Goal: Task Accomplishment & Management: Complete application form

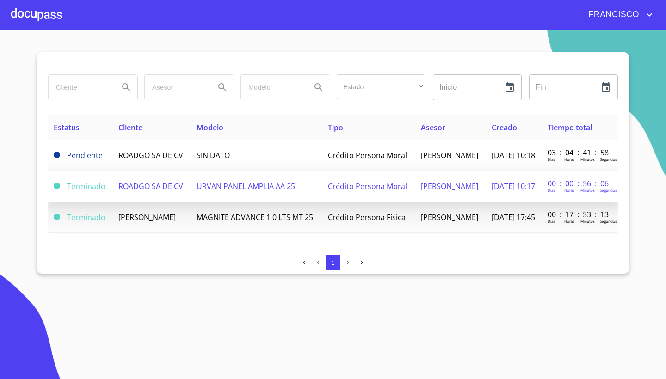
click at [421, 192] on span "[PERSON_NAME]" at bounding box center [449, 186] width 57 height 10
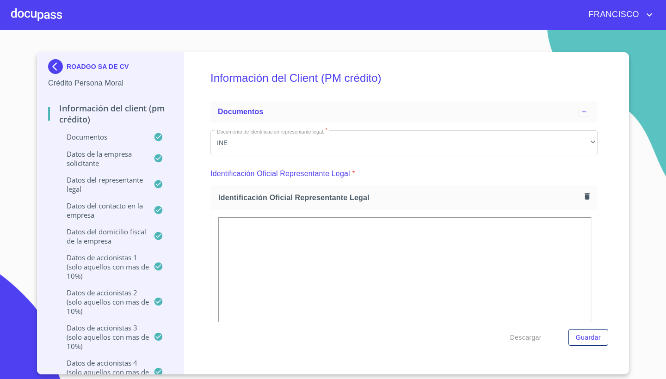
click at [614, 213] on div "Información del Client (PM crédito) Documentos Documento de identificación repr…" at bounding box center [404, 187] width 441 height 270
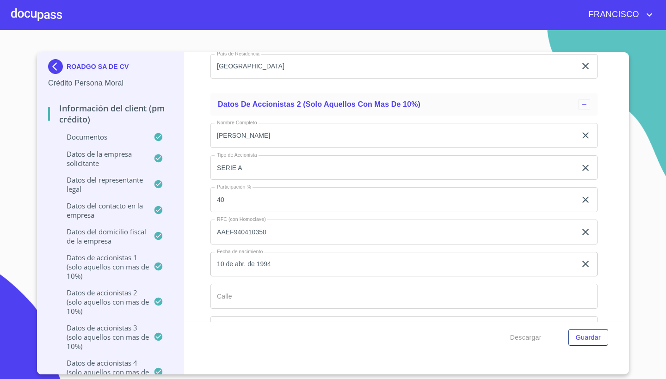
scroll to position [8575, 0]
click at [260, 162] on input "SERIE A" at bounding box center [393, 167] width 366 height 25
type input "S"
type input "pfac"
click at [613, 106] on div "Información del Client (PM crédito) Documentos Documento de identificación repr…" at bounding box center [404, 187] width 441 height 270
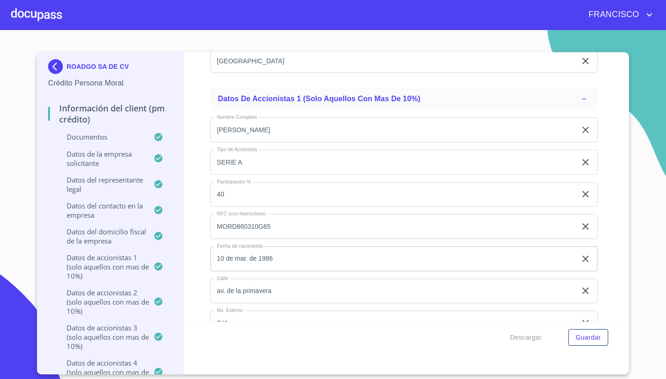
scroll to position [8088, 0]
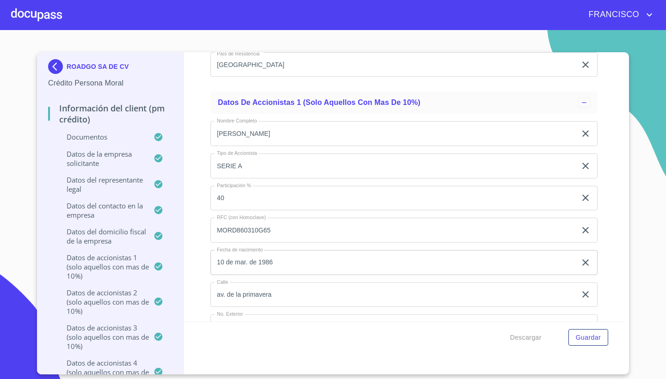
click at [248, 163] on input "SERIE A" at bounding box center [393, 166] width 366 height 25
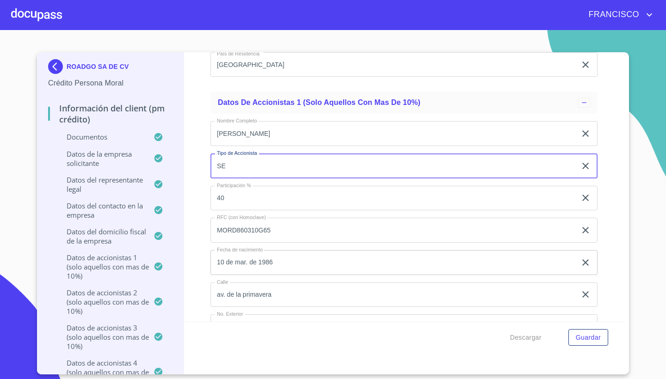
type input "S"
type input "p"
type input "PFAE"
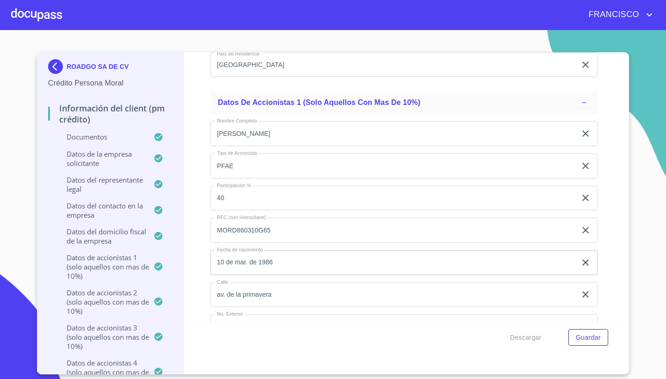
click at [620, 206] on div "Información del Client (PM crédito) Documentos Documento de identificación repr…" at bounding box center [404, 187] width 441 height 270
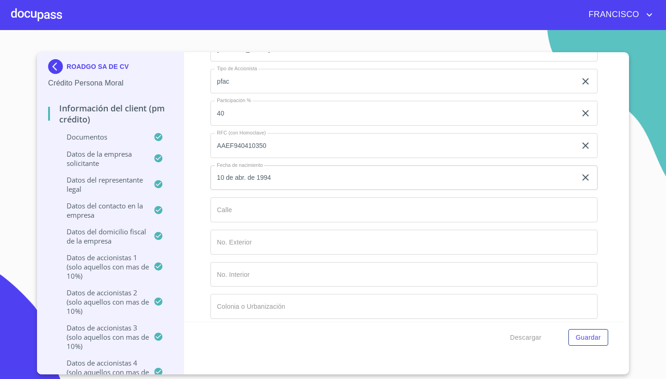
scroll to position [8662, 0]
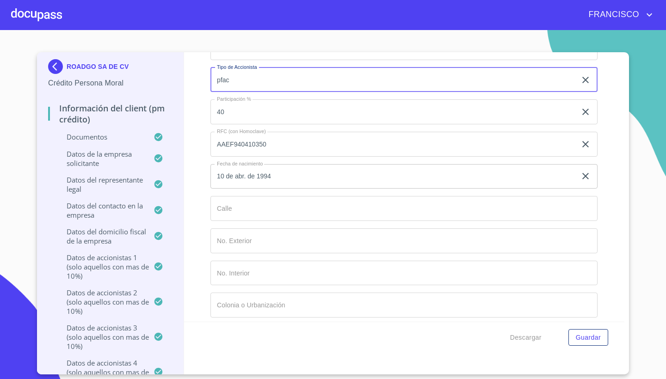
click at [238, 78] on input "pfac" at bounding box center [393, 80] width 366 height 25
type input "p"
type input "PFAE"
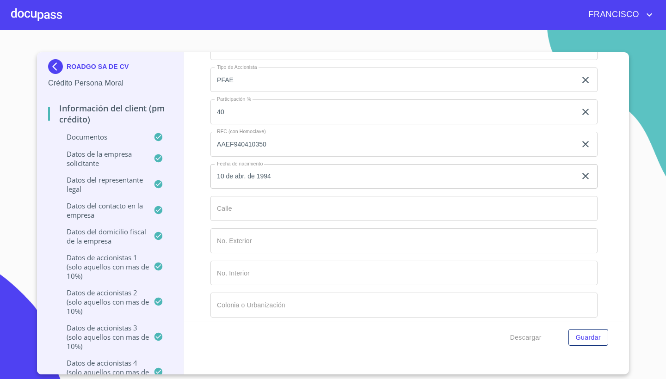
click at [615, 121] on div "Información del Client (PM crédito) Documentos Documento de identificación repr…" at bounding box center [404, 187] width 441 height 270
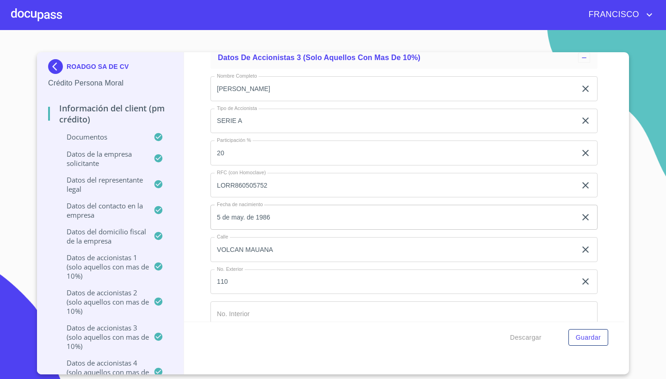
scroll to position [9116, 0]
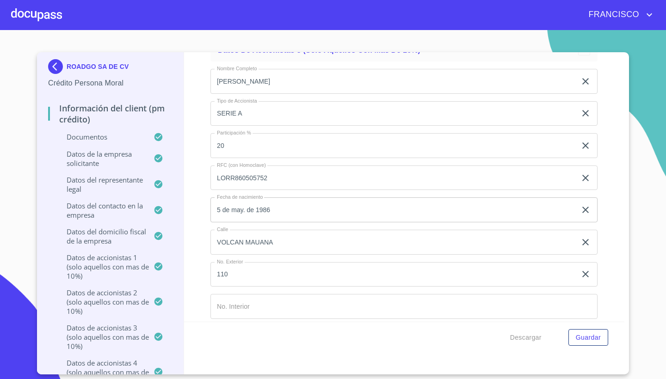
click at [252, 107] on input "SERIE A" at bounding box center [393, 113] width 366 height 25
type input "S"
type input "PFAE"
click at [610, 164] on div "Información del Client (PM crédito) Documentos Documento de identificación repr…" at bounding box center [404, 187] width 441 height 270
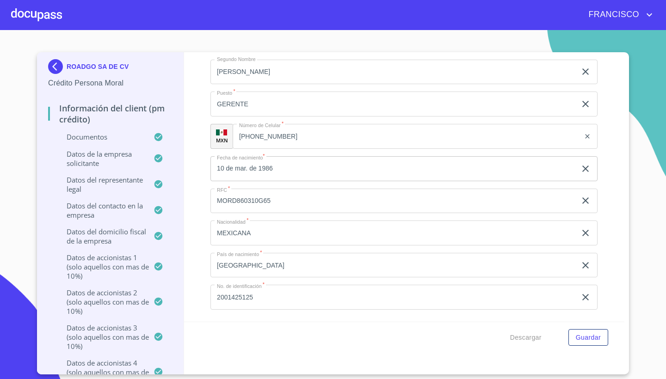
scroll to position [7236, 0]
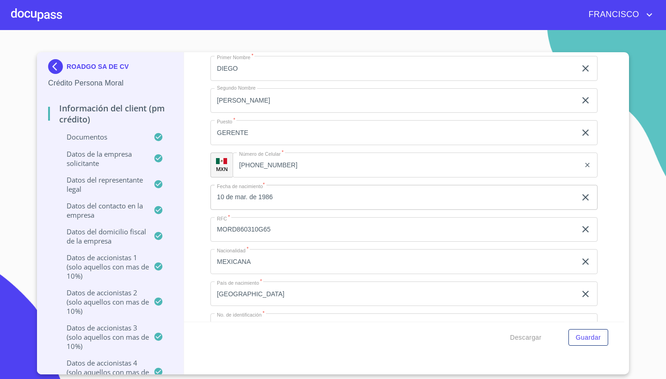
click at [614, 177] on div "Información del Client (PM crédito) Documentos Documento de identificación repr…" at bounding box center [404, 187] width 441 height 270
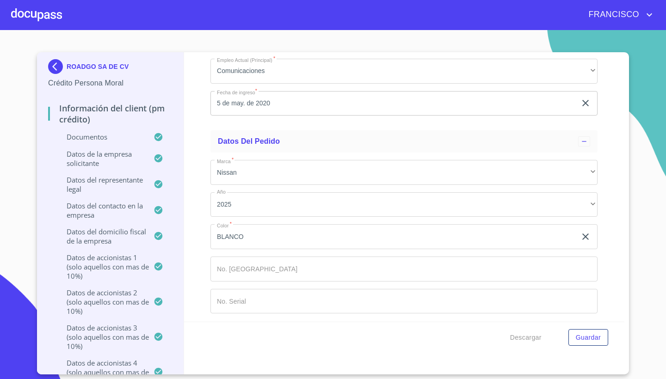
scroll to position [11398, 0]
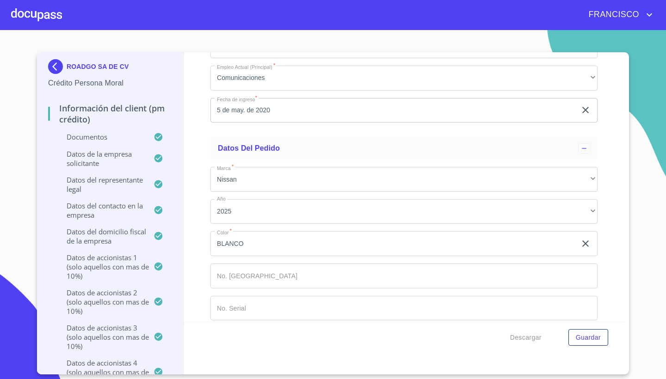
click at [435, 355] on div "Información del Client (PM crédito) Documentos Documento de identificación repr…" at bounding box center [404, 213] width 441 height 322
click at [364, 373] on div "Información del Client (PM crédito) Documentos Documento de identificación repr…" at bounding box center [404, 213] width 441 height 322
click at [634, 221] on section "ROADGO SA DE CV Crédito Persona Moral Información del Client (PM crédito) Docum…" at bounding box center [333, 204] width 666 height 349
click at [50, 226] on div "Datos del contacto en la empresa" at bounding box center [110, 214] width 124 height 26
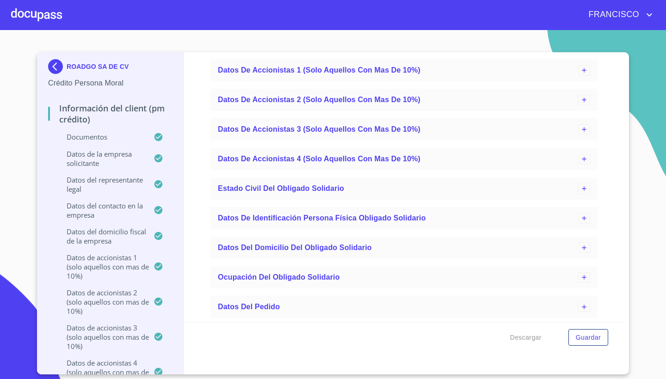
scroll to position [0, 0]
click at [524, 339] on span "Descargar" at bounding box center [525, 338] width 31 height 12
click at [615, 249] on div "Información del Client (PM crédito) Documentos Datos de la empresa solicitante …" at bounding box center [404, 187] width 441 height 270
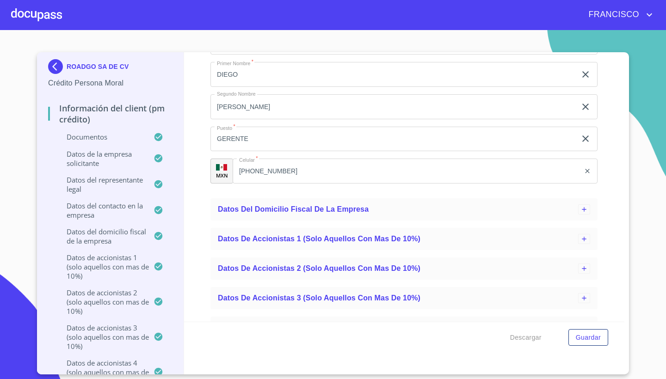
scroll to position [221, 0]
click at [587, 338] on span "Guardar" at bounding box center [588, 338] width 25 height 12
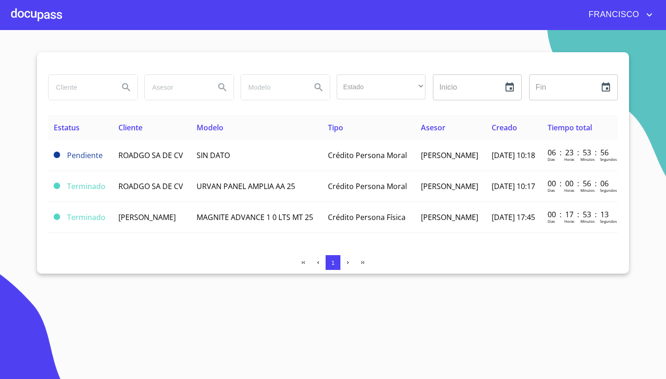
click at [648, 12] on icon "account of current user" at bounding box center [649, 14] width 11 height 11
click at [74, 197] on div at bounding box center [333, 189] width 666 height 379
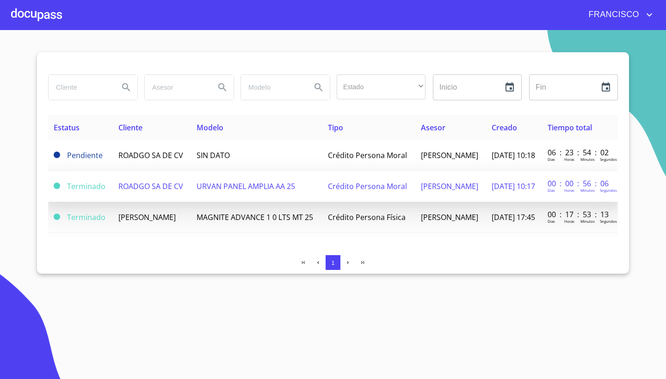
click at [119, 192] on span "ROADGO SA DE CV" at bounding box center [150, 186] width 65 height 10
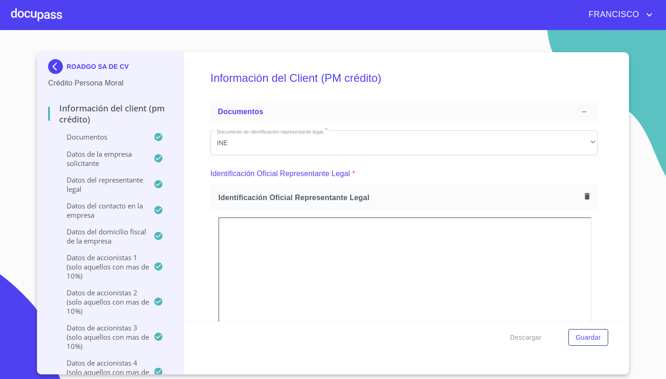
click at [602, 173] on div "Información del Client (PM crédito) Documentos Documento de identificación repr…" at bounding box center [404, 187] width 441 height 270
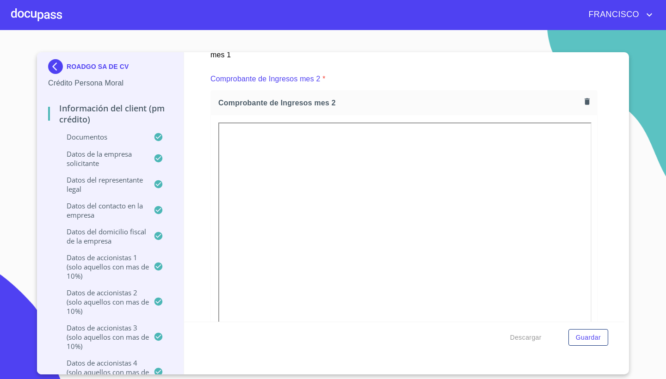
scroll to position [1337, 0]
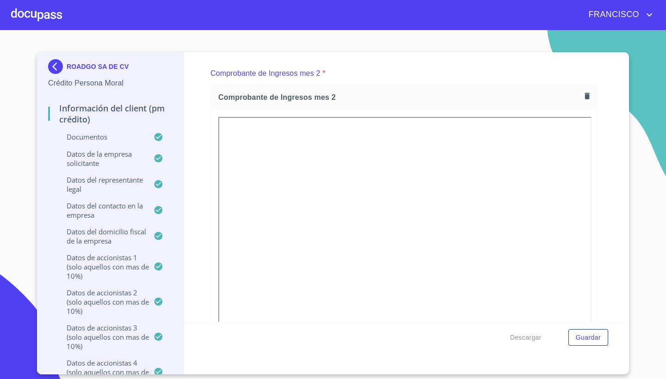
click at [167, 215] on icon at bounding box center [163, 210] width 19 height 10
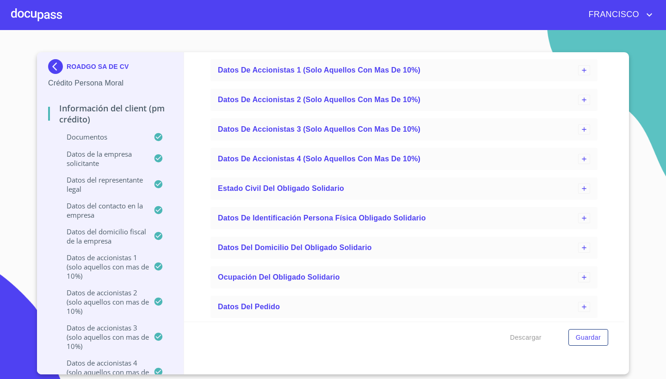
scroll to position [0, 0]
click at [609, 188] on div "Información del Client (PM crédito) Documentos Datos de la empresa solicitante …" at bounding box center [404, 187] width 441 height 270
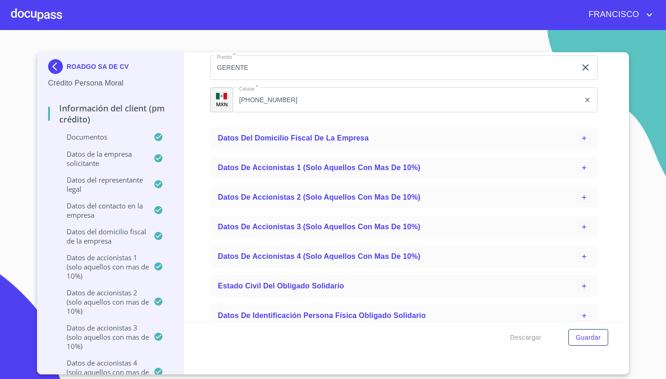
scroll to position [282, 0]
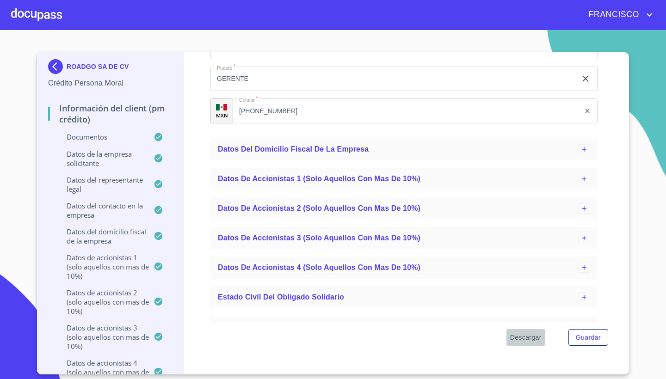
click at [524, 337] on span "Descargar" at bounding box center [525, 338] width 31 height 12
click at [55, 65] on img at bounding box center [57, 66] width 19 height 15
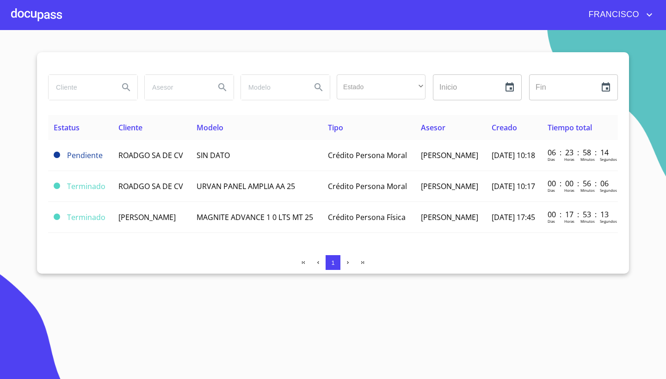
click at [645, 159] on section "Estado ​ ​ Inicio ​ Fin ​ Estatus Cliente Modelo Tipo Asesor Creado Tiempo tota…" at bounding box center [333, 204] width 666 height 349
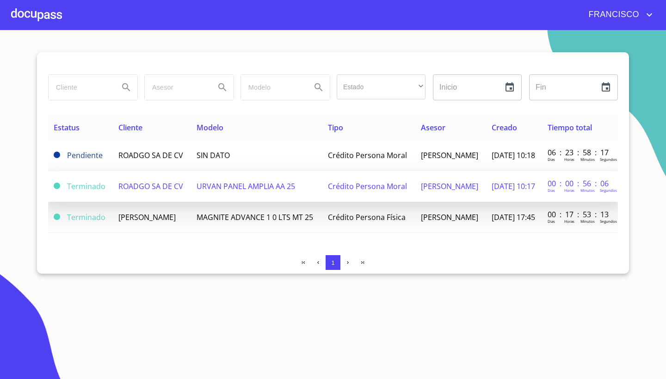
click at [138, 192] on span "ROADGO SA DE CV" at bounding box center [150, 186] width 65 height 10
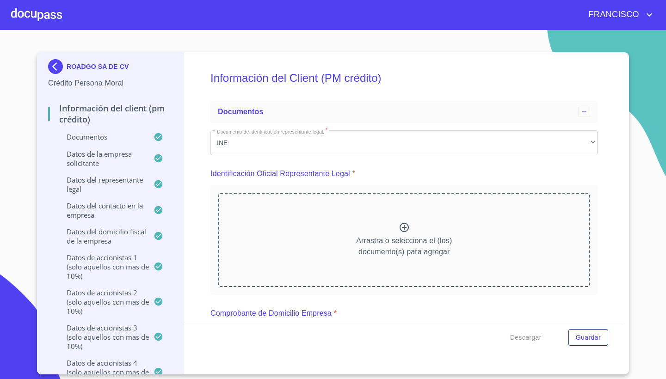
click at [618, 141] on div "Información del Client (PM crédito) Documentos Documento de identificación repr…" at bounding box center [404, 187] width 441 height 270
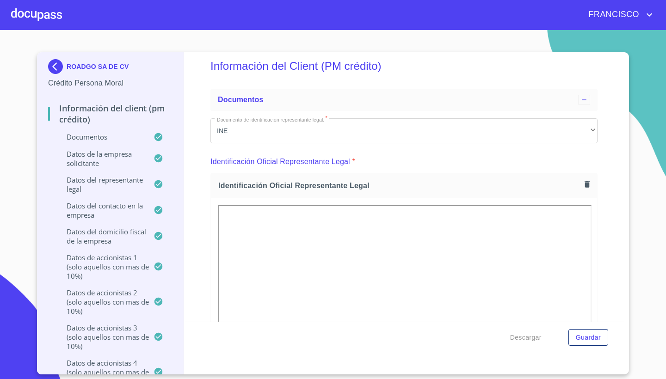
scroll to position [36, 0]
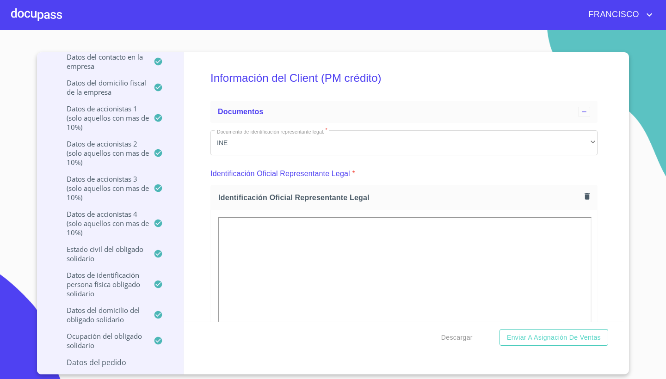
scroll to position [149, 0]
click at [644, 277] on section "ROADGO SA DE CV Crédito Persona Moral Información del Client (PM crédito) Docum…" at bounding box center [333, 204] width 666 height 349
click at [612, 279] on div "Información del Client (PM crédito) Documentos Documento de identificación repr…" at bounding box center [404, 187] width 441 height 270
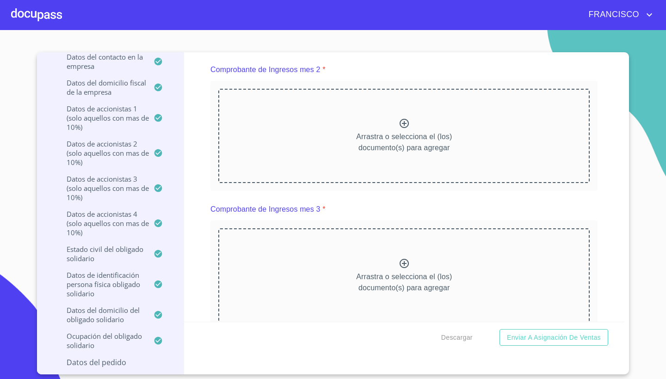
scroll to position [892, 0]
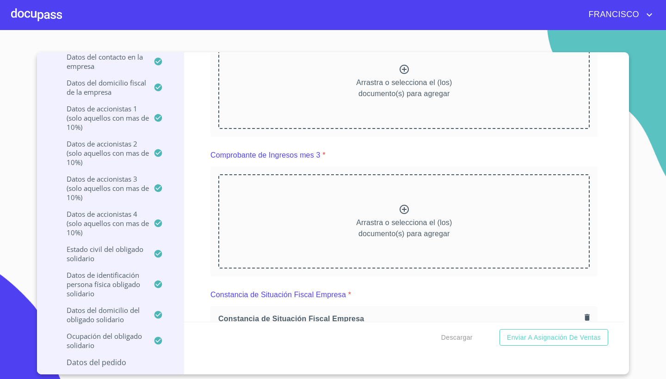
click at [647, 274] on section "ROADGO SA DE CV Crédito Persona Moral Información del Client (PM crédito) Docum…" at bounding box center [333, 204] width 666 height 349
click at [608, 219] on div "Información del Client (PM crédito) Documentos Documento de identificación repr…" at bounding box center [404, 187] width 441 height 270
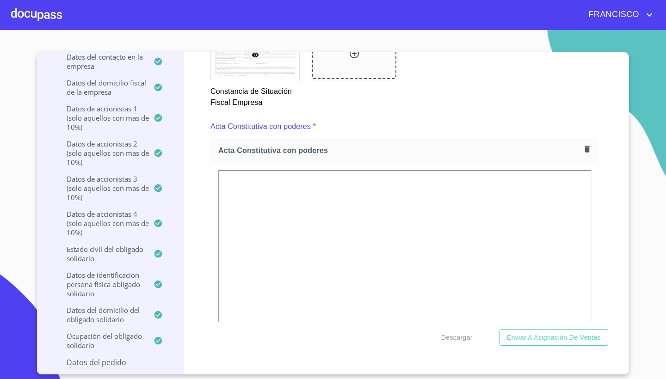
scroll to position [1469, 0]
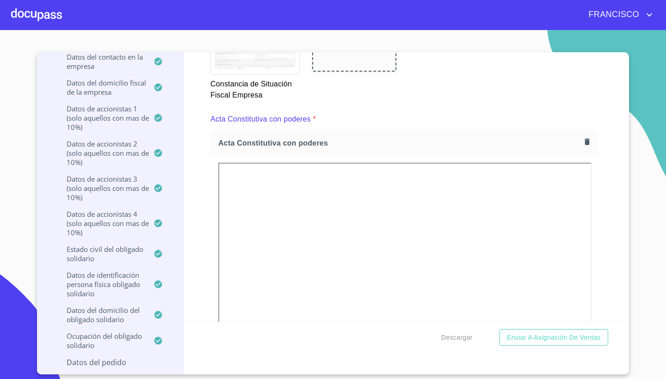
click at [627, 262] on div "ROADGO SA DE CV Crédito Persona Moral Información del Client (PM crédito) Docum…" at bounding box center [333, 213] width 592 height 322
click at [618, 262] on div "Información del Client (PM crédito) Documentos Documento de identificación repr…" at bounding box center [404, 187] width 441 height 270
click at [646, 286] on section "ROADGO SA DE CV Crédito Persona Moral Información del Client (PM crédito) Docum…" at bounding box center [333, 204] width 666 height 349
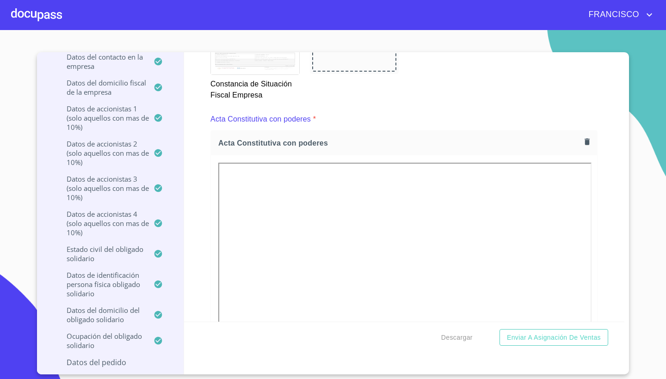
click at [608, 148] on div "Información del Client (PM crédito) Documentos Documento de identificación repr…" at bounding box center [404, 187] width 441 height 270
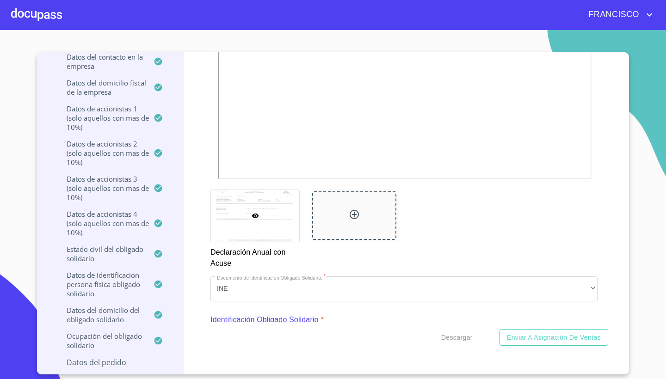
scroll to position [2120, 0]
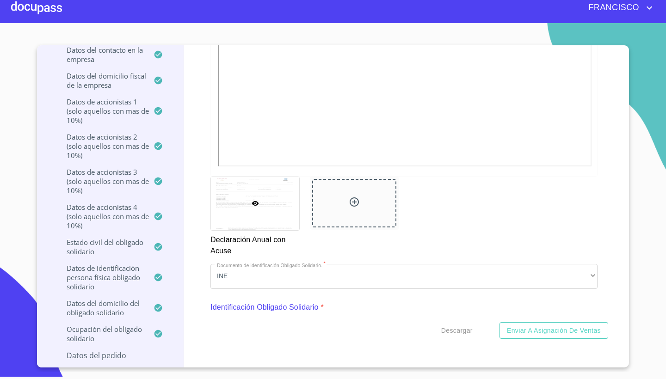
scroll to position [2112, 0]
click at [653, 92] on section "ROADGO SA DE CV Crédito Persona Moral Información del Client (PM crédito) Docum…" at bounding box center [333, 197] width 666 height 349
click at [609, 10] on span "FRANCISCO" at bounding box center [613, 7] width 62 height 15
click at [609, 10] on div at bounding box center [333, 189] width 666 height 379
click at [36, 9] on div at bounding box center [36, 8] width 51 height 30
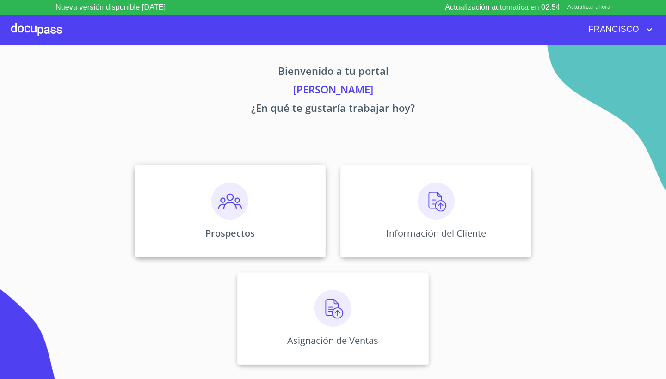
click at [229, 223] on div "Prospectos" at bounding box center [230, 211] width 191 height 93
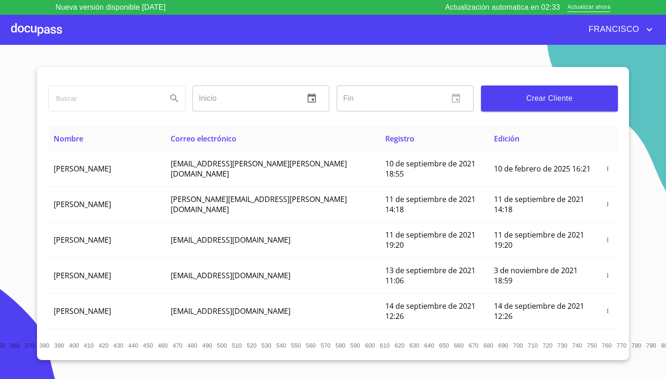
click at [36, 29] on div at bounding box center [36, 30] width 51 height 30
